Goal: Transaction & Acquisition: Purchase product/service

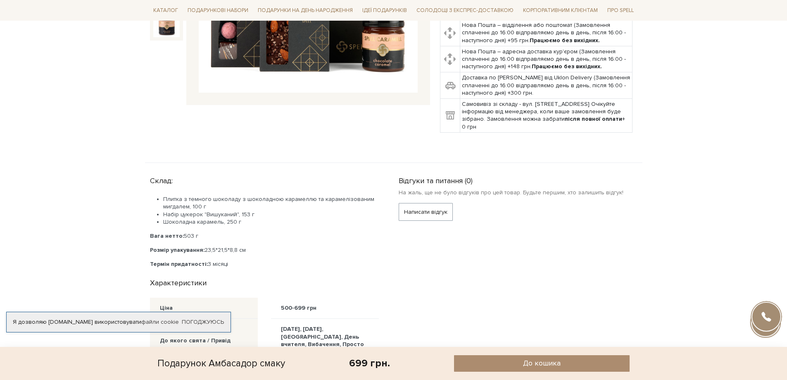
scroll to position [331, 0]
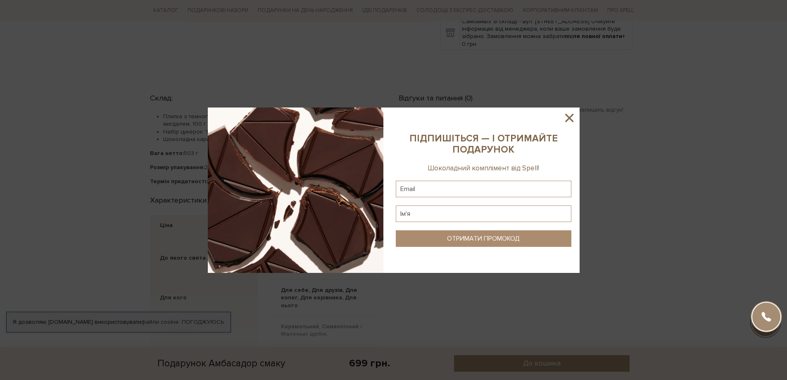
click at [569, 118] on icon at bounding box center [569, 118] width 8 height 8
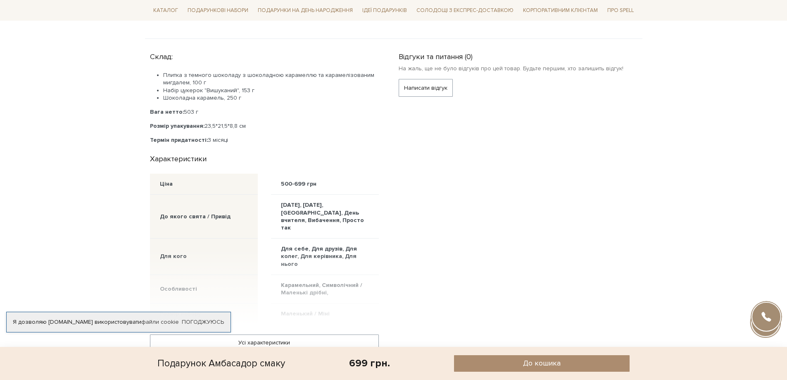
scroll to position [413, 0]
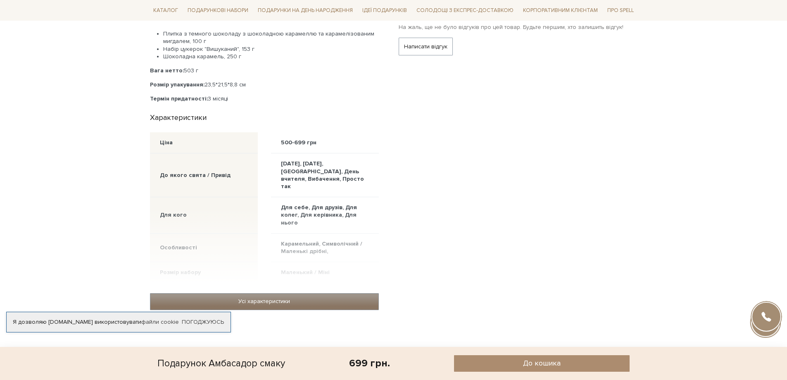
click at [293, 293] on link "Усі характеристики" at bounding box center [264, 301] width 228 height 16
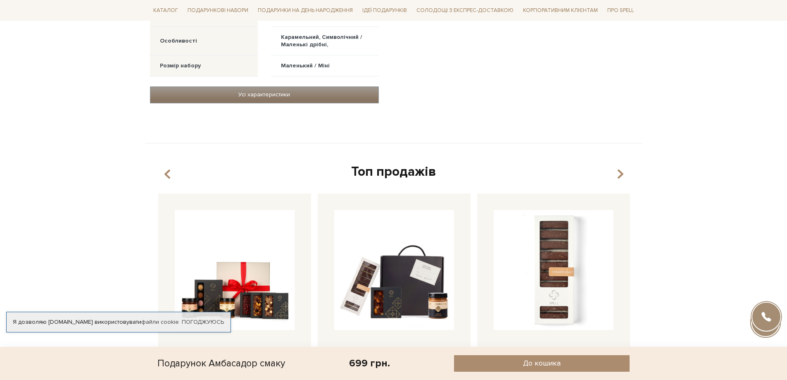
scroll to position [744, 0]
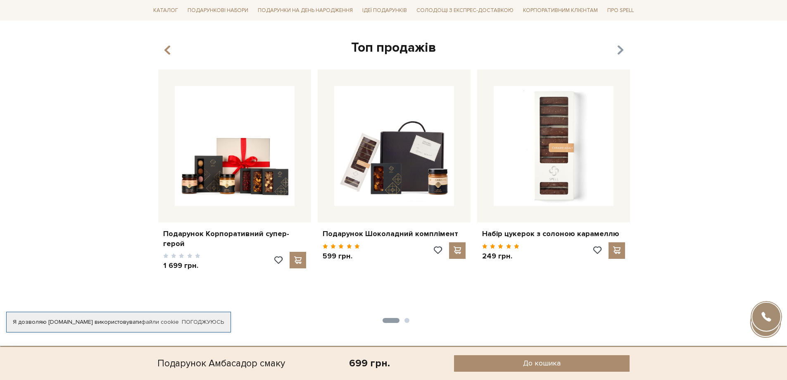
click at [619, 43] on icon "button" at bounding box center [620, 50] width 7 height 14
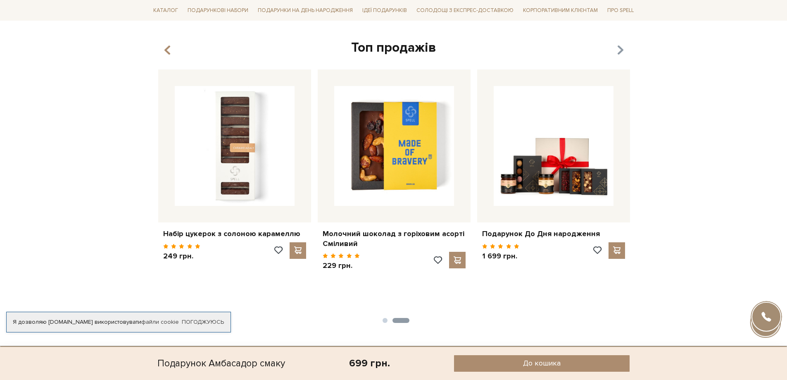
click at [619, 43] on icon "button" at bounding box center [620, 50] width 7 height 14
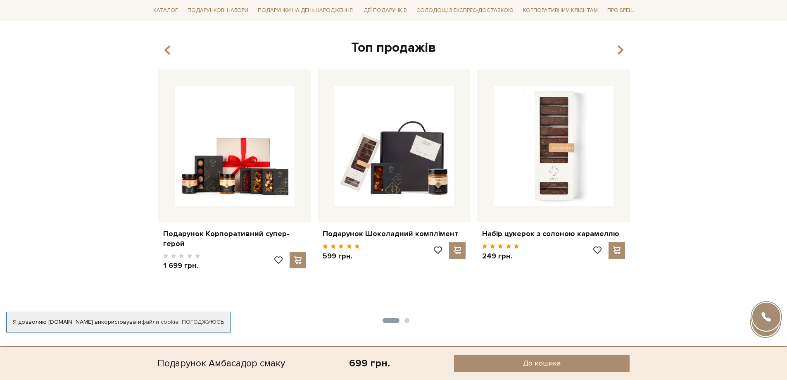
click at [624, 39] on div "Топ продажів" at bounding box center [394, 47] width 478 height 17
click at [622, 43] on icon "button" at bounding box center [620, 50] width 7 height 14
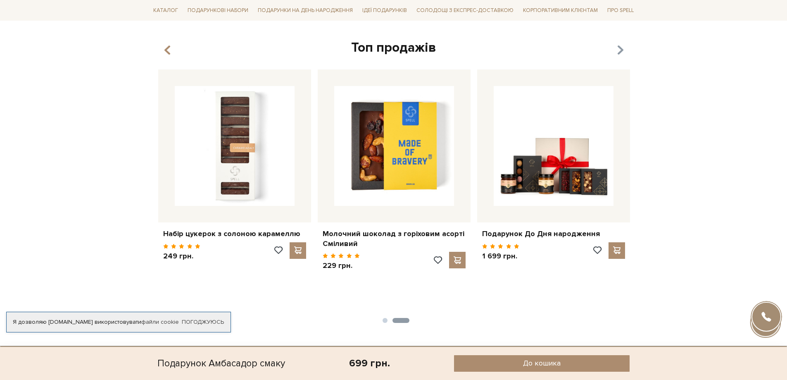
click at [622, 43] on icon "button" at bounding box center [620, 50] width 7 height 14
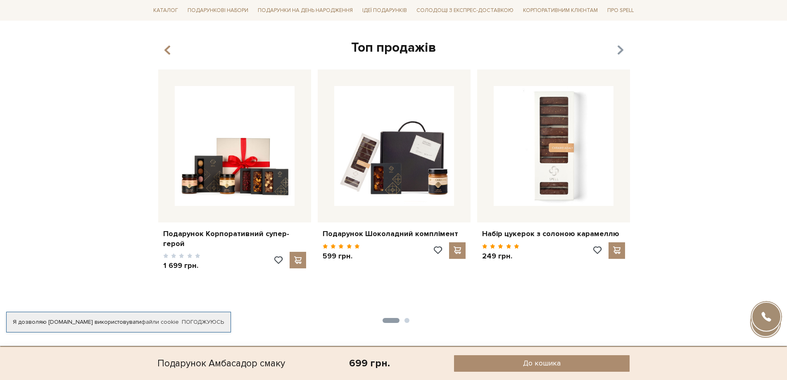
click at [620, 43] on icon "button" at bounding box center [620, 50] width 7 height 14
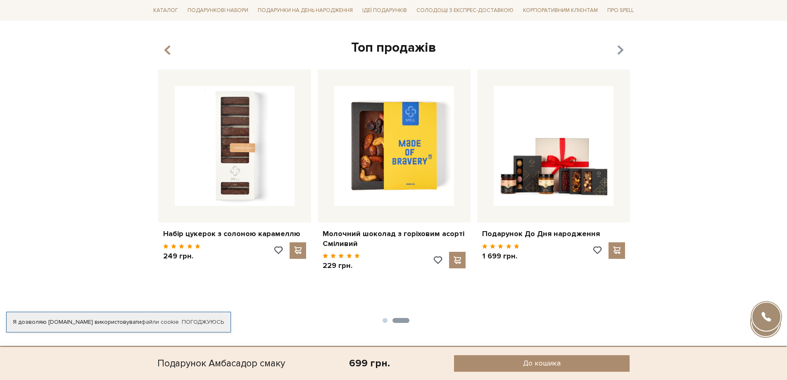
click at [620, 43] on icon "button" at bounding box center [620, 50] width 7 height 14
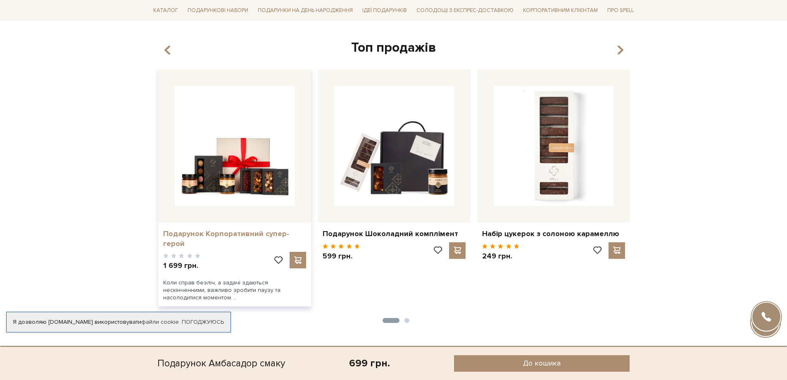
click at [208, 229] on link "Подарунок Корпоративний супер-герой" at bounding box center [234, 238] width 143 height 19
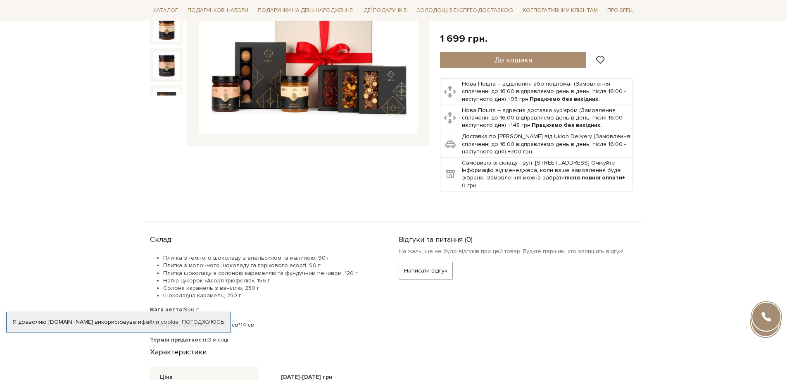
scroll to position [124, 0]
